Goal: Task Accomplishment & Management: Manage account settings

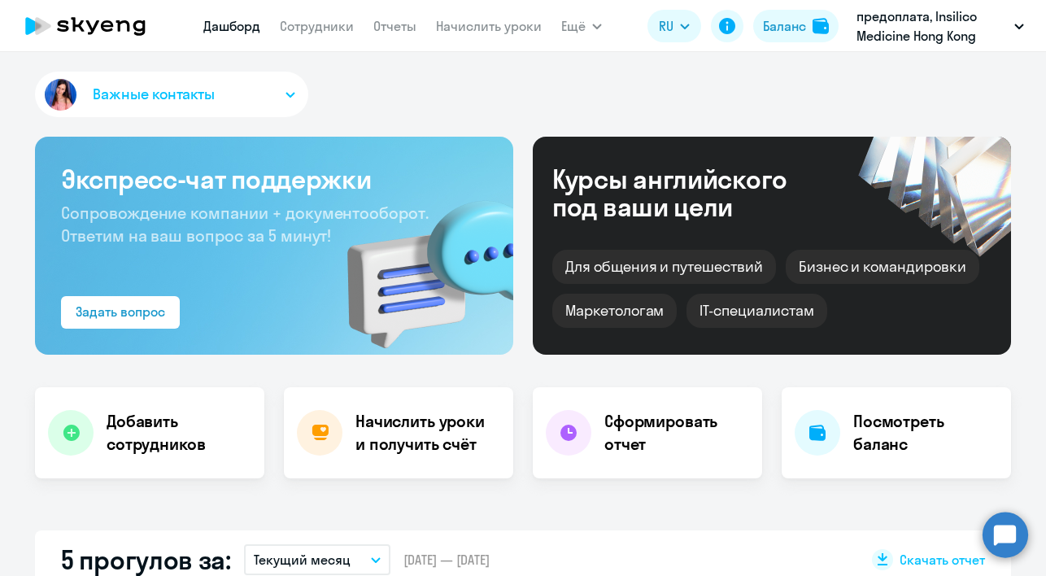
select select "30"
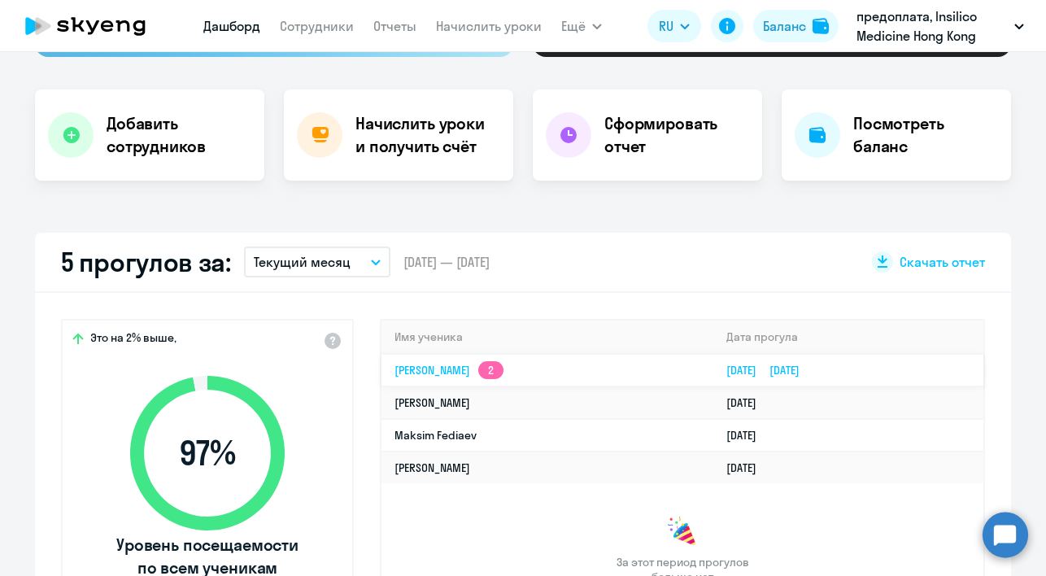
scroll to position [298, 0]
click at [455, 368] on link "[PERSON_NAME] 2" at bounding box center [448, 369] width 109 height 15
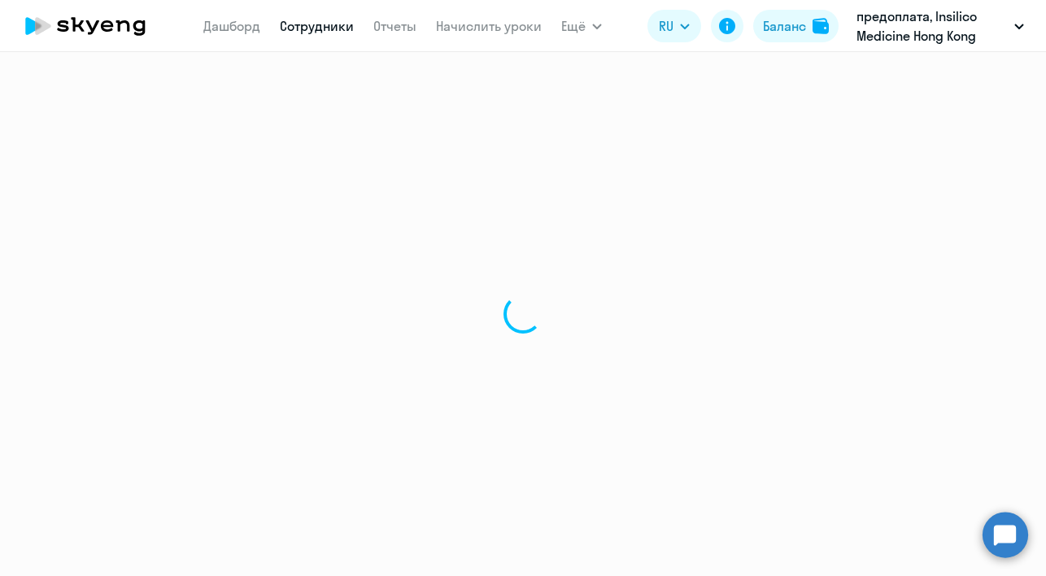
select select "english"
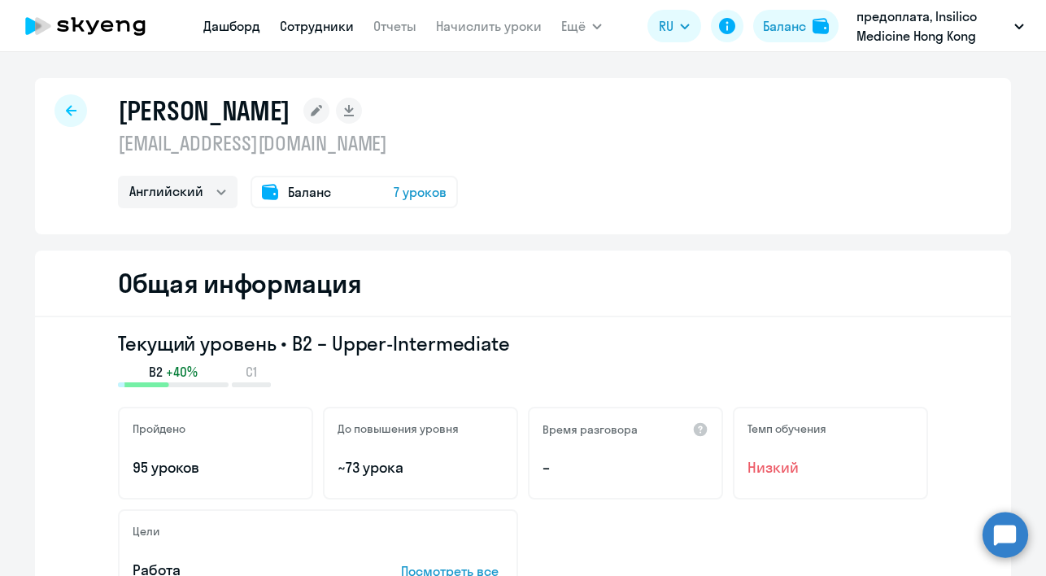
click at [225, 24] on link "Дашборд" at bounding box center [231, 26] width 57 height 16
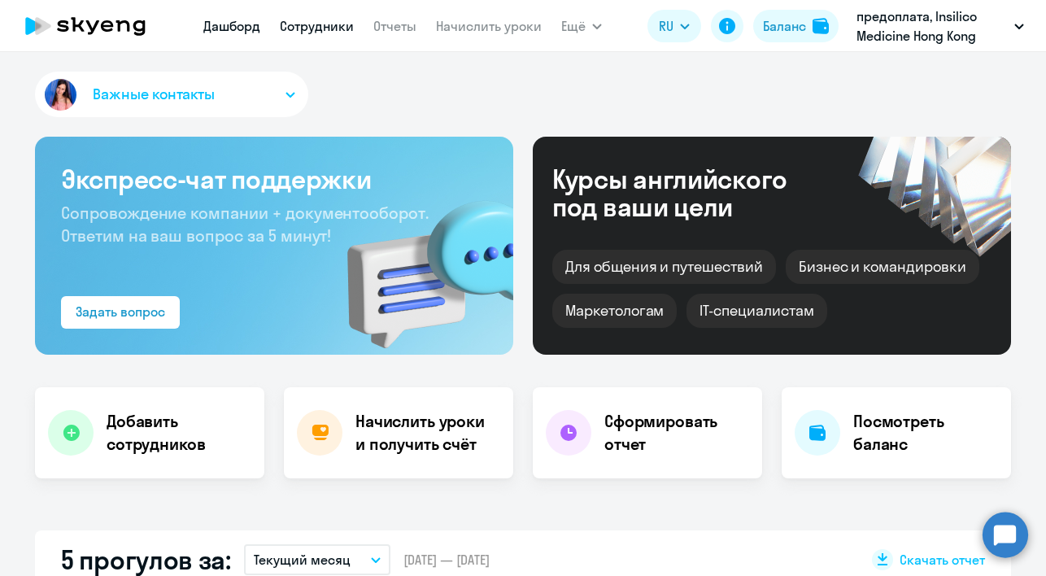
click at [334, 28] on link "Сотрудники" at bounding box center [317, 26] width 74 height 16
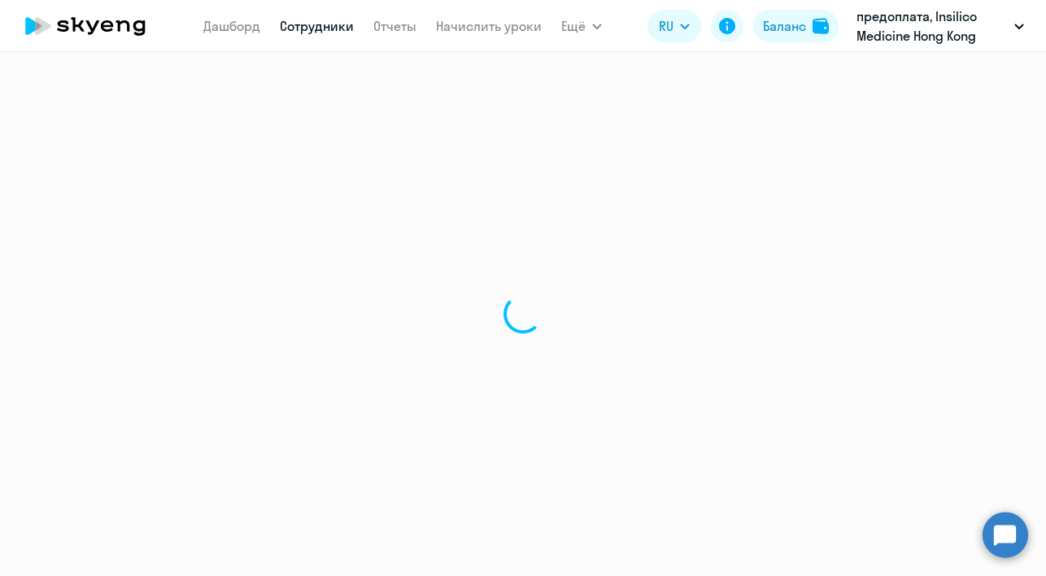
select select "30"
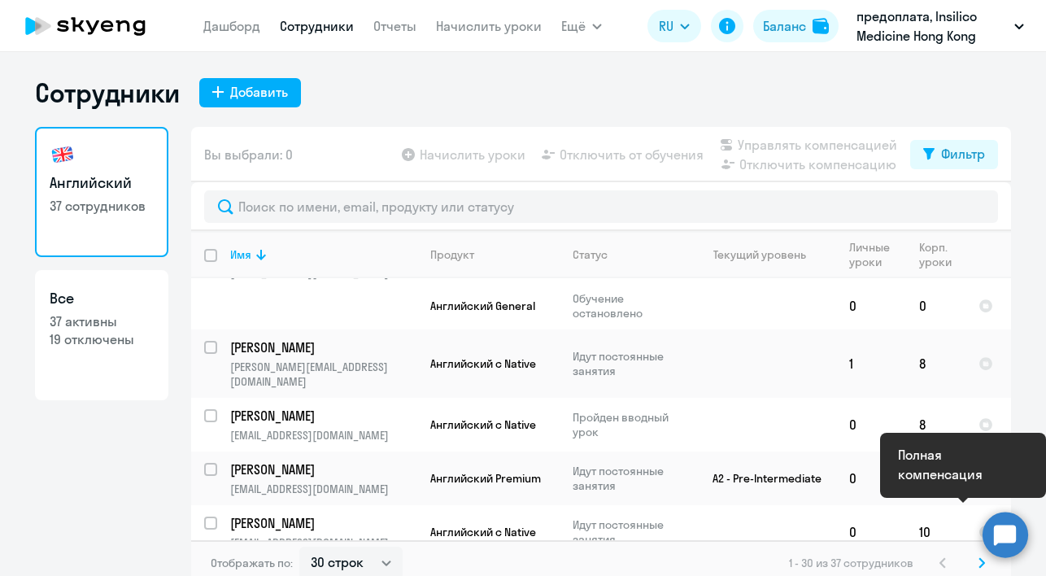
scroll to position [1470, 0]
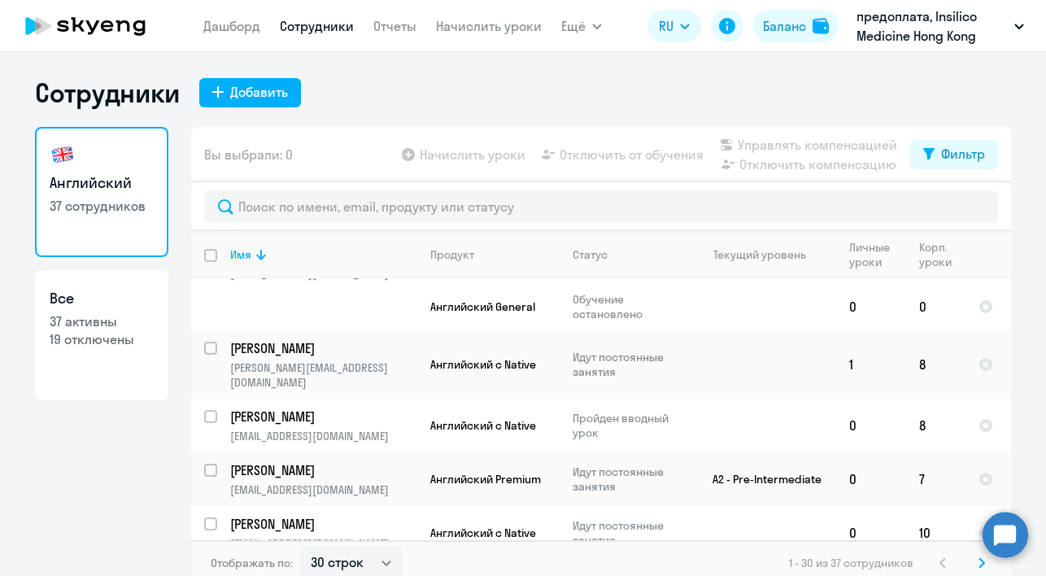
click at [979, 564] on icon at bounding box center [981, 562] width 5 height 9
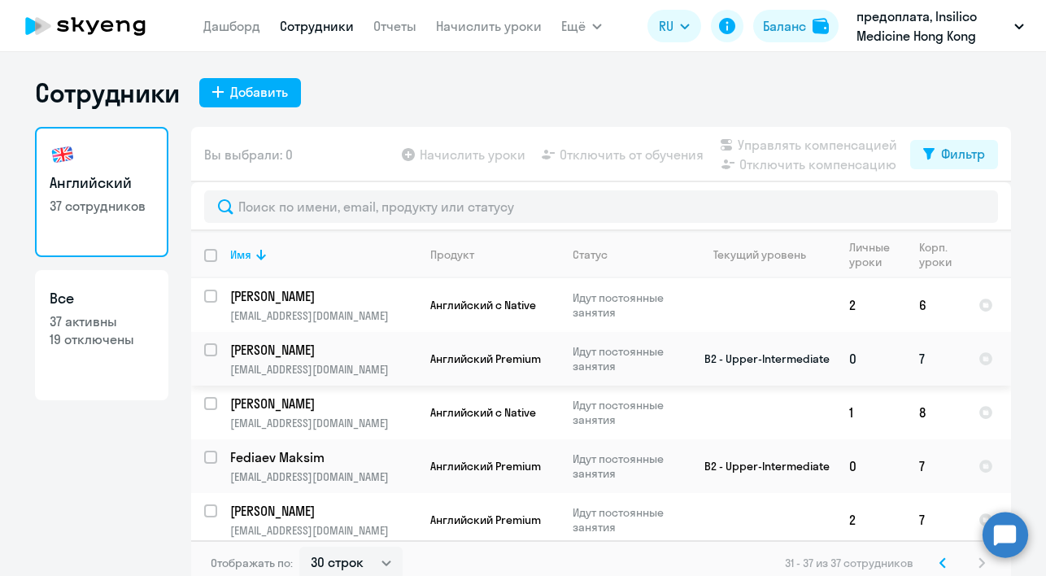
click at [208, 350] on input "select row 38137399" at bounding box center [220, 359] width 33 height 33
checkbox input "true"
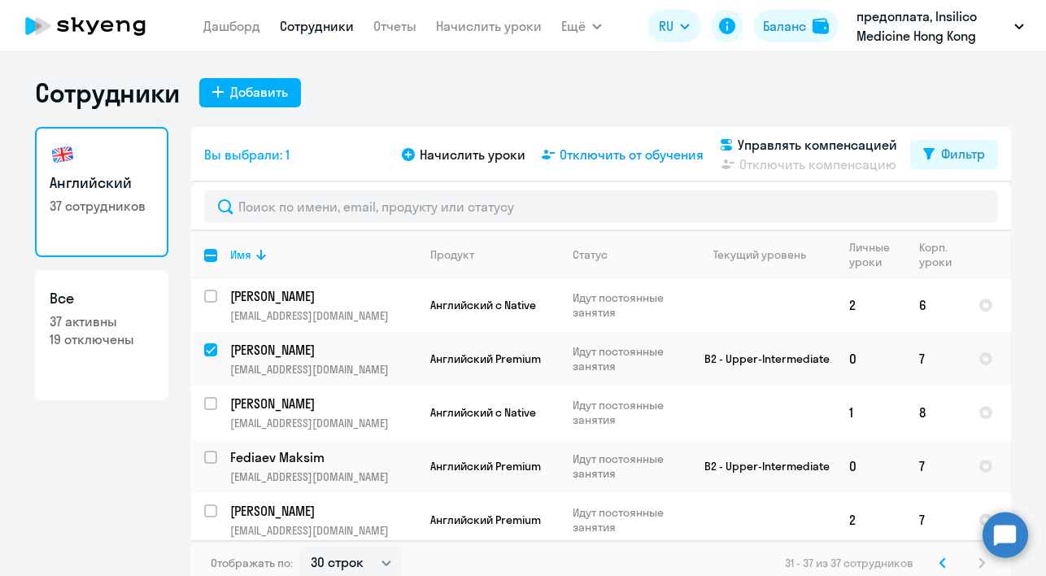
click at [615, 155] on span "Отключить от обучения" at bounding box center [632, 155] width 144 height 20
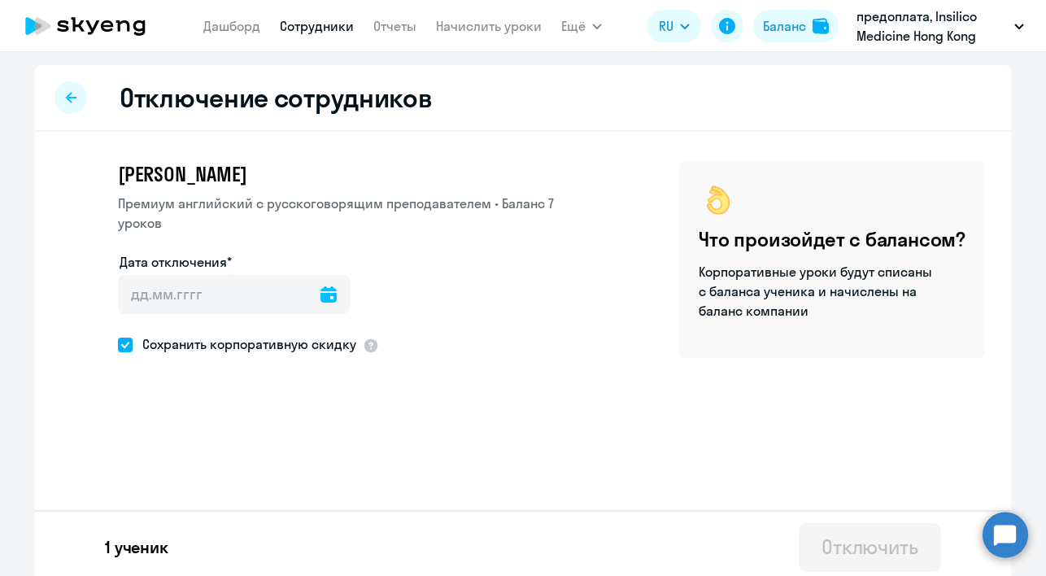
click at [327, 286] on icon at bounding box center [328, 294] width 16 height 16
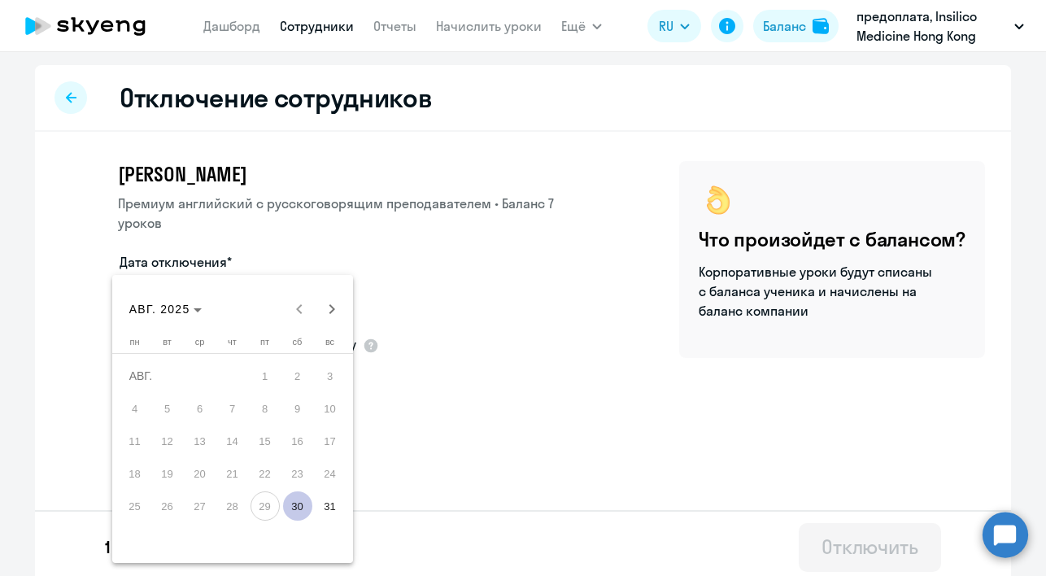
click at [262, 506] on span "29" at bounding box center [265, 505] width 29 height 29
click at [294, 508] on span "30" at bounding box center [297, 505] width 29 height 29
type input "[DATE]"
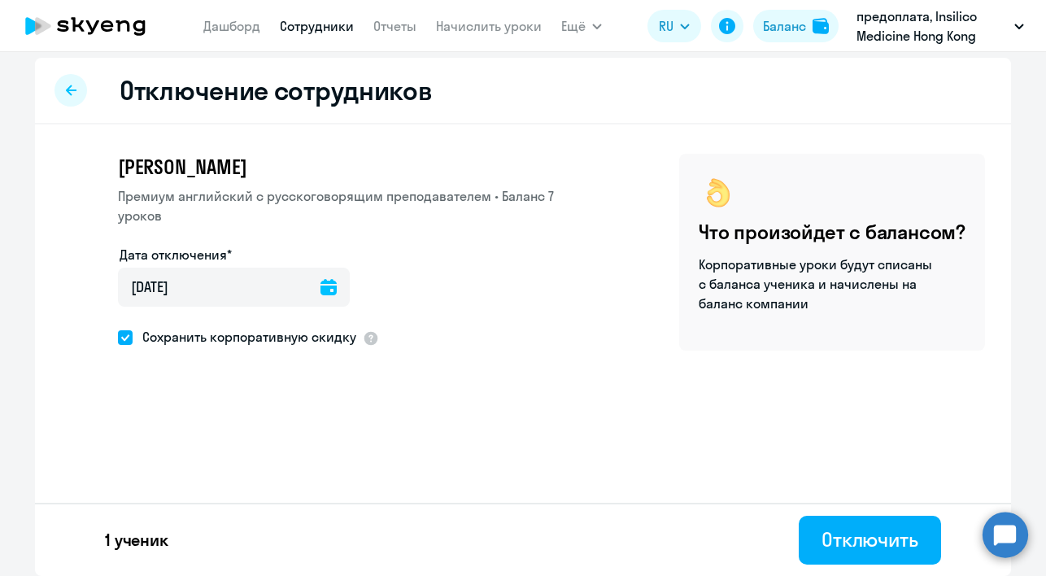
scroll to position [7, 0]
click at [118, 330] on span at bounding box center [125, 337] width 15 height 15
click at [117, 337] on input "Сохранить корпоративную скидку" at bounding box center [117, 337] width 1 height 1
checkbox input "false"
click at [863, 531] on div "Отключить" at bounding box center [869, 539] width 97 height 26
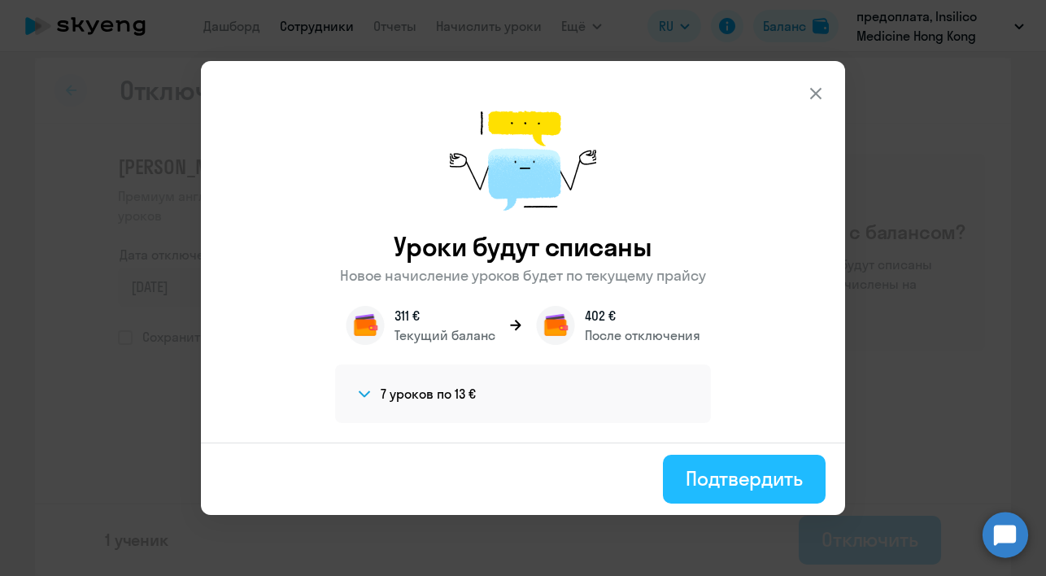
click at [778, 483] on div "Подтвердить" at bounding box center [744, 478] width 117 height 26
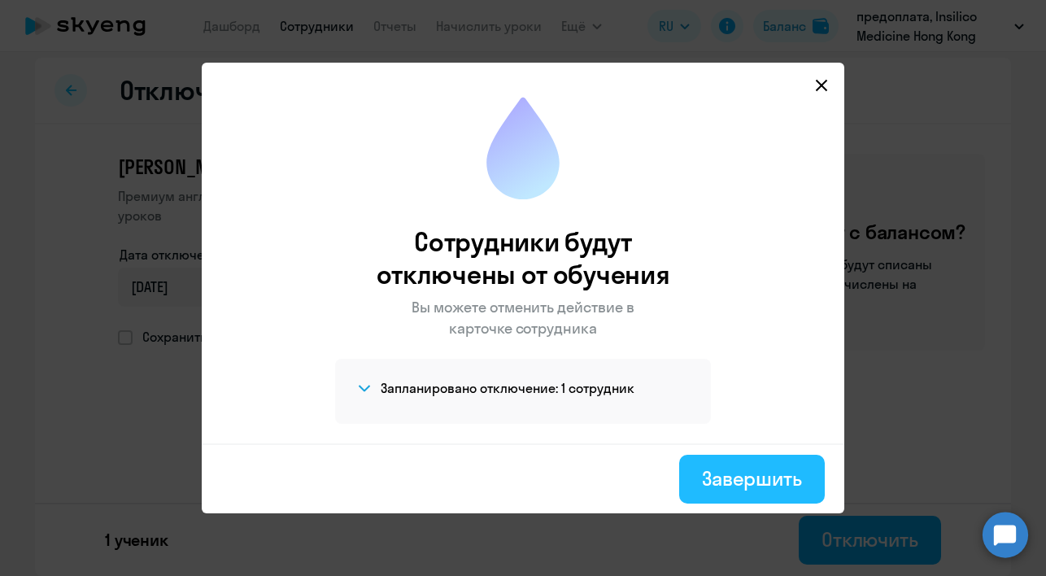
click at [773, 471] on div "Завершить" at bounding box center [752, 478] width 100 height 26
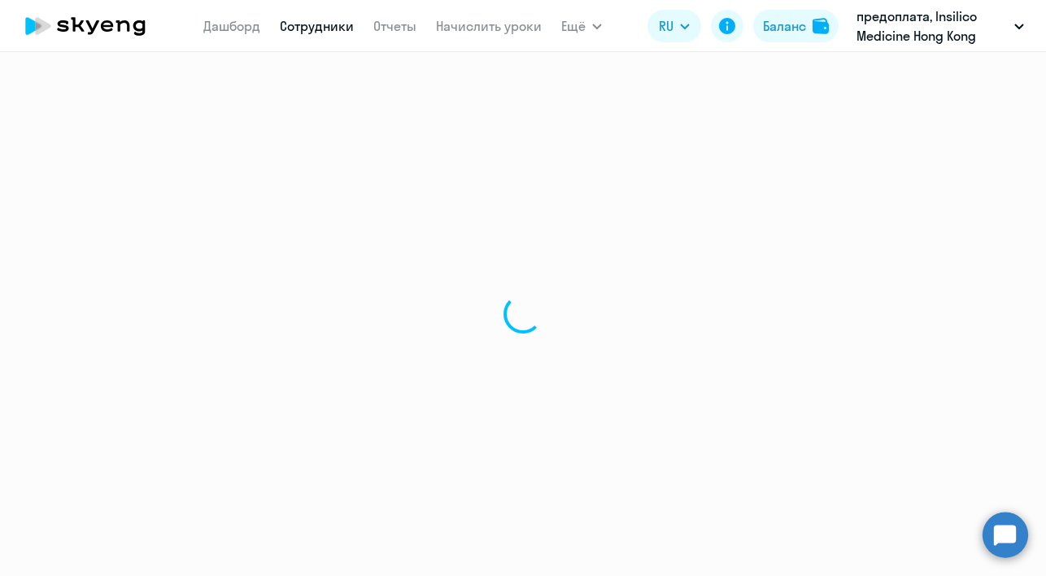
select select "30"
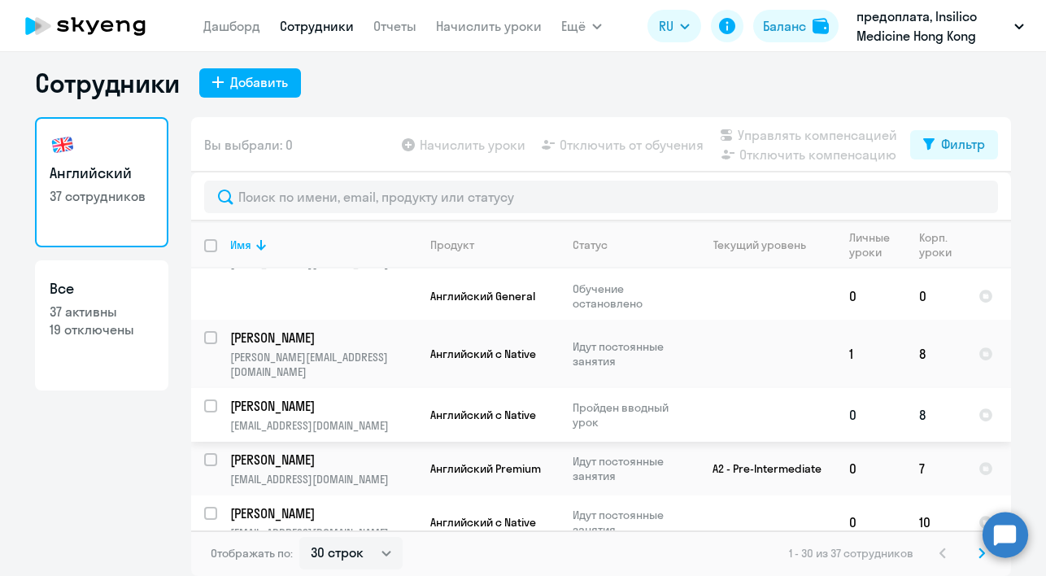
scroll to position [1470, 0]
click at [278, 559] on p "[PERSON_NAME]" at bounding box center [322, 568] width 184 height 18
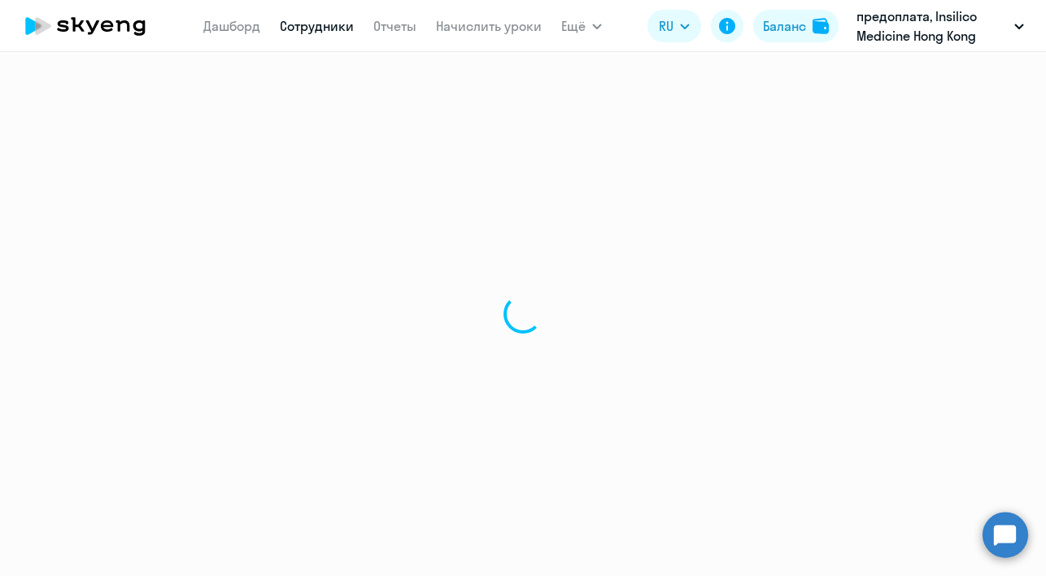
select select "english"
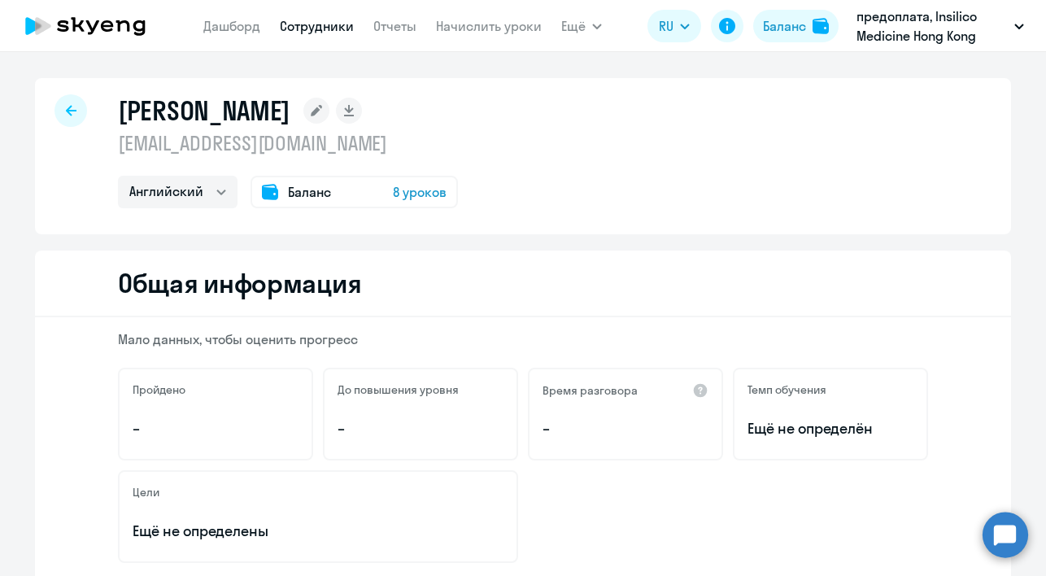
click at [651, 185] on div "[PERSON_NAME] [EMAIL_ADDRESS][DOMAIN_NAME] Английский Баланс 8 уроков" at bounding box center [523, 156] width 976 height 156
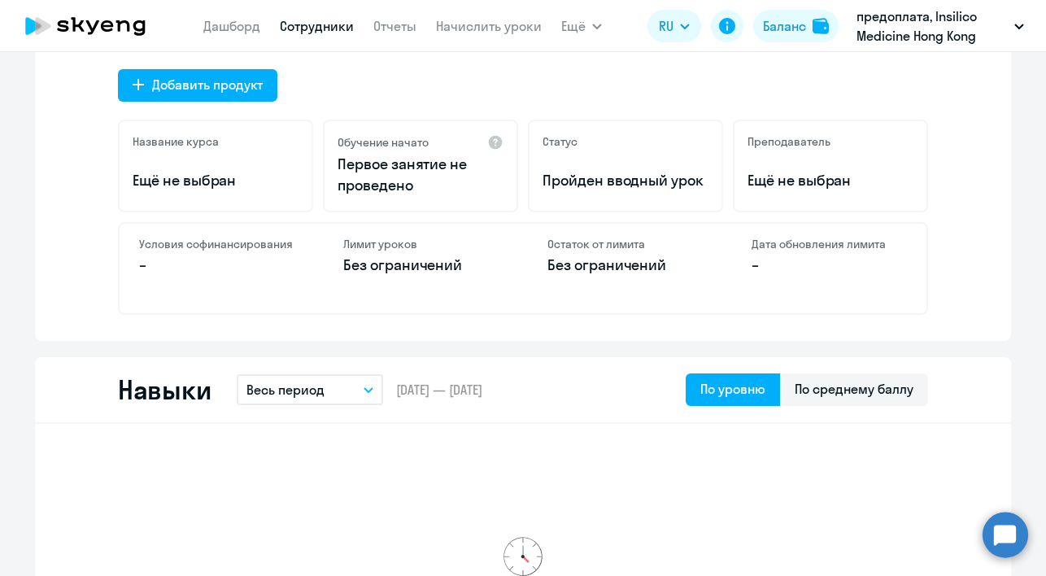
scroll to position [548, 0]
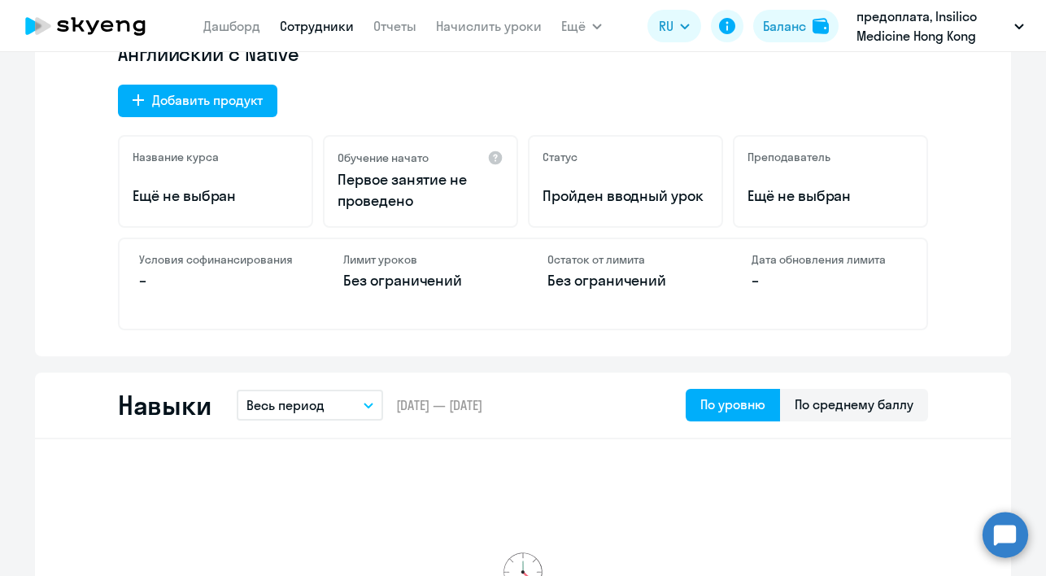
drag, startPoint x: 363, startPoint y: 200, endPoint x: 324, endPoint y: 182, distance: 42.9
click at [324, 182] on div "Обучение начато Первое занятие не проведено" at bounding box center [420, 181] width 195 height 93
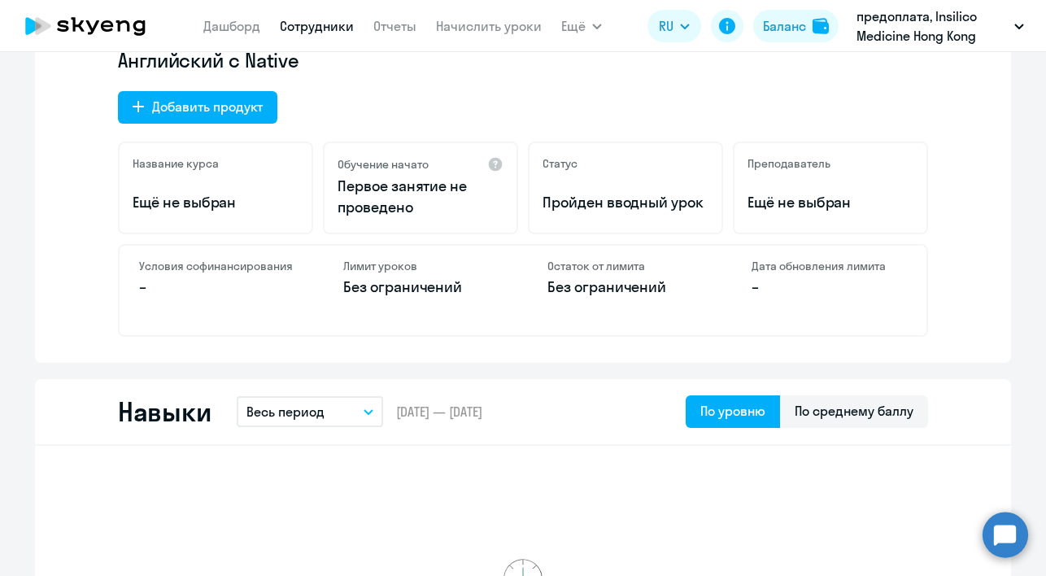
scroll to position [541, 0]
